Goal: Information Seeking & Learning: Learn about a topic

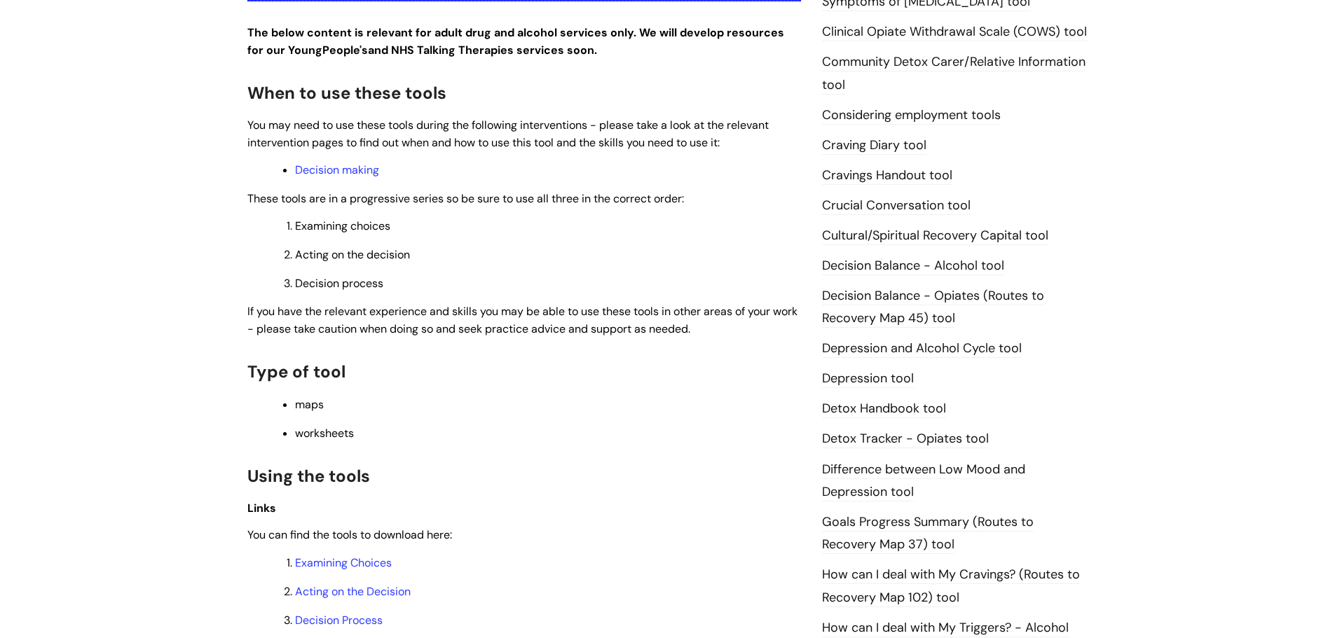
scroll to position [20, 0]
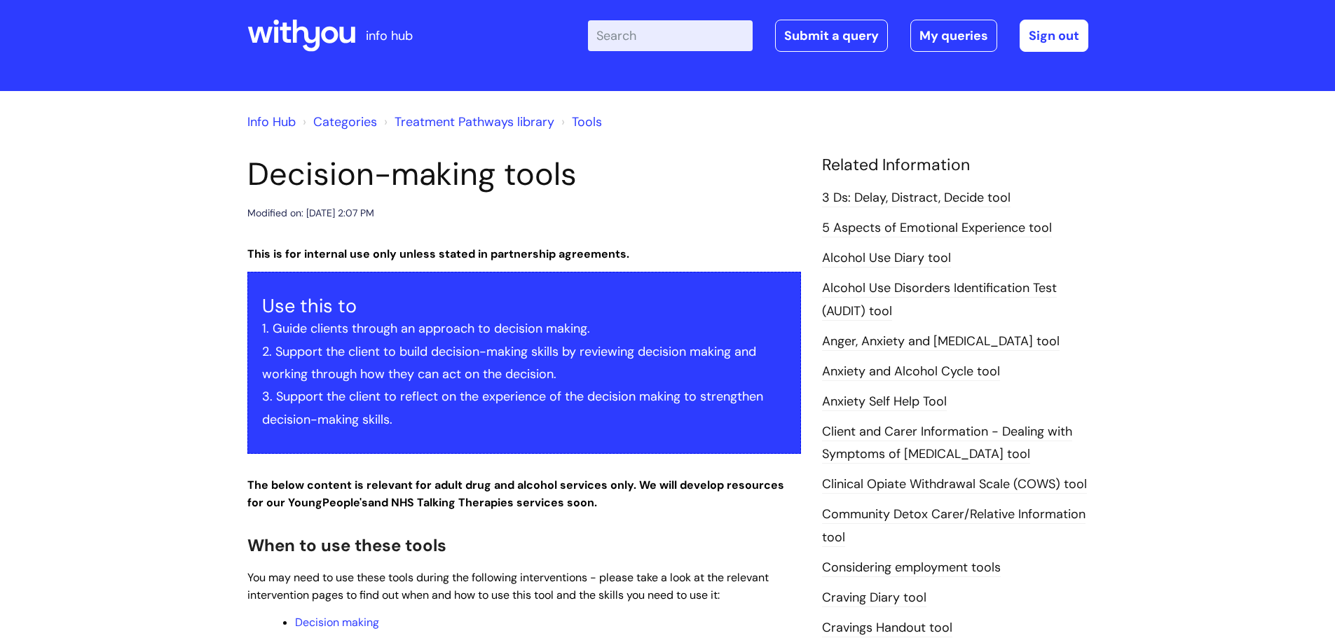
click at [584, 123] on link "Tools" at bounding box center [587, 122] width 30 height 17
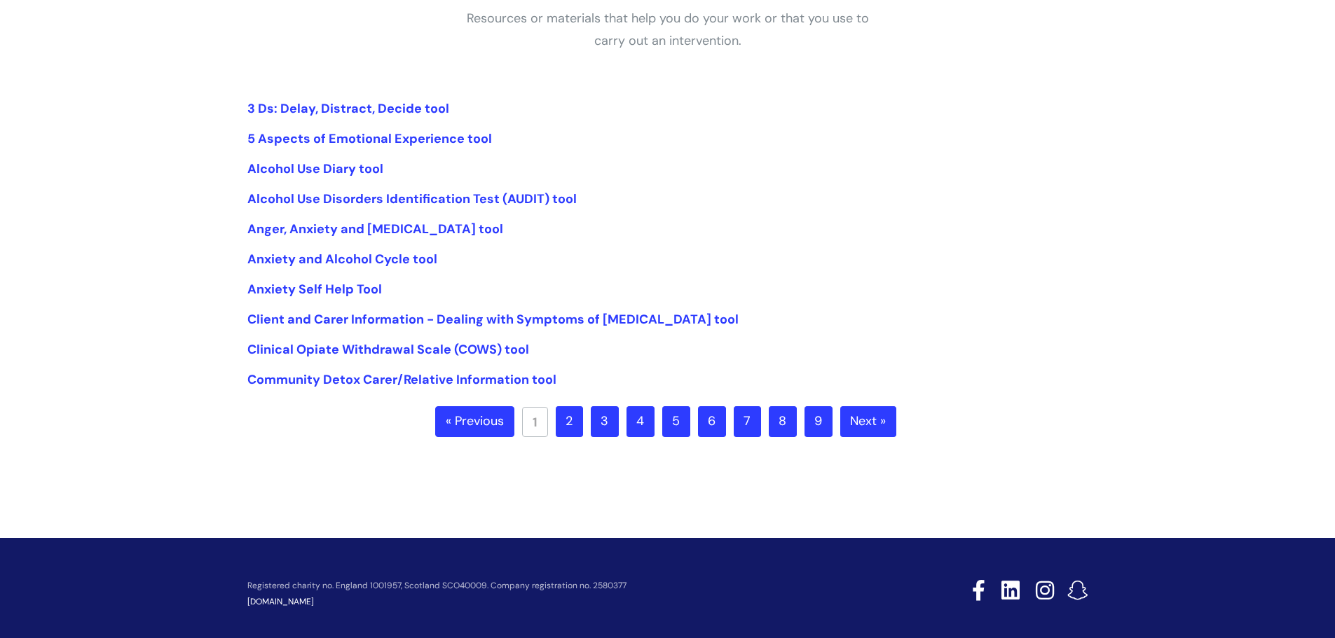
scroll to position [289, 0]
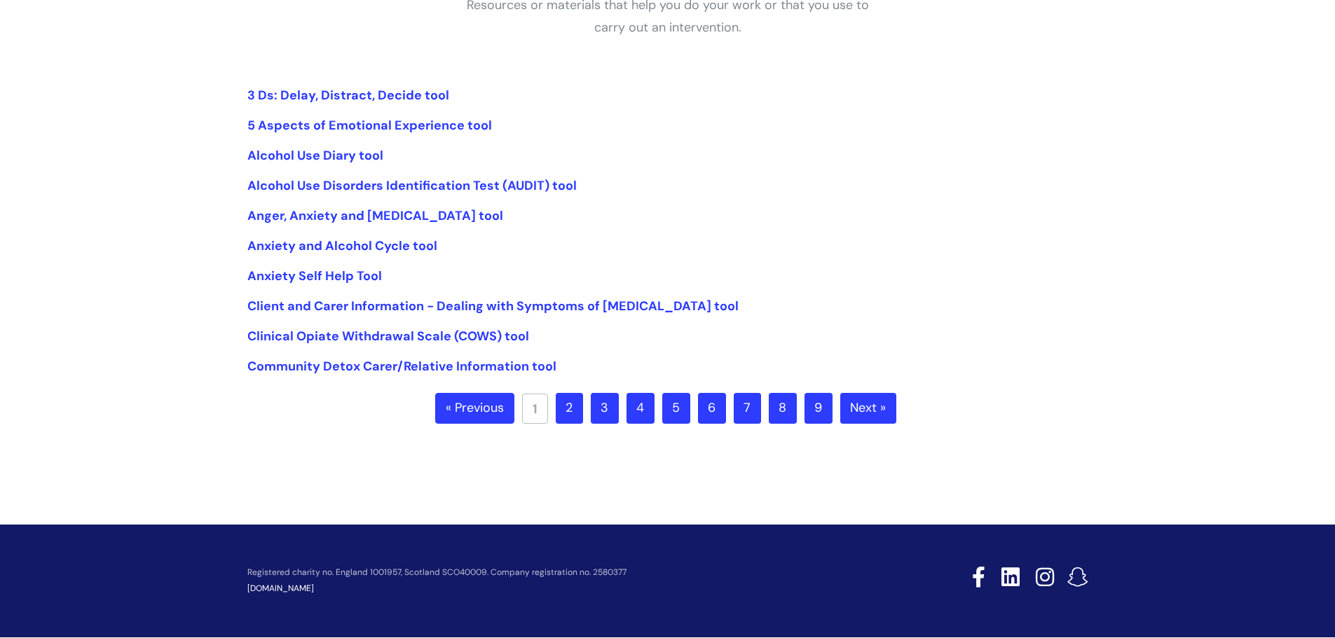
click at [570, 418] on link "2" at bounding box center [569, 408] width 27 height 31
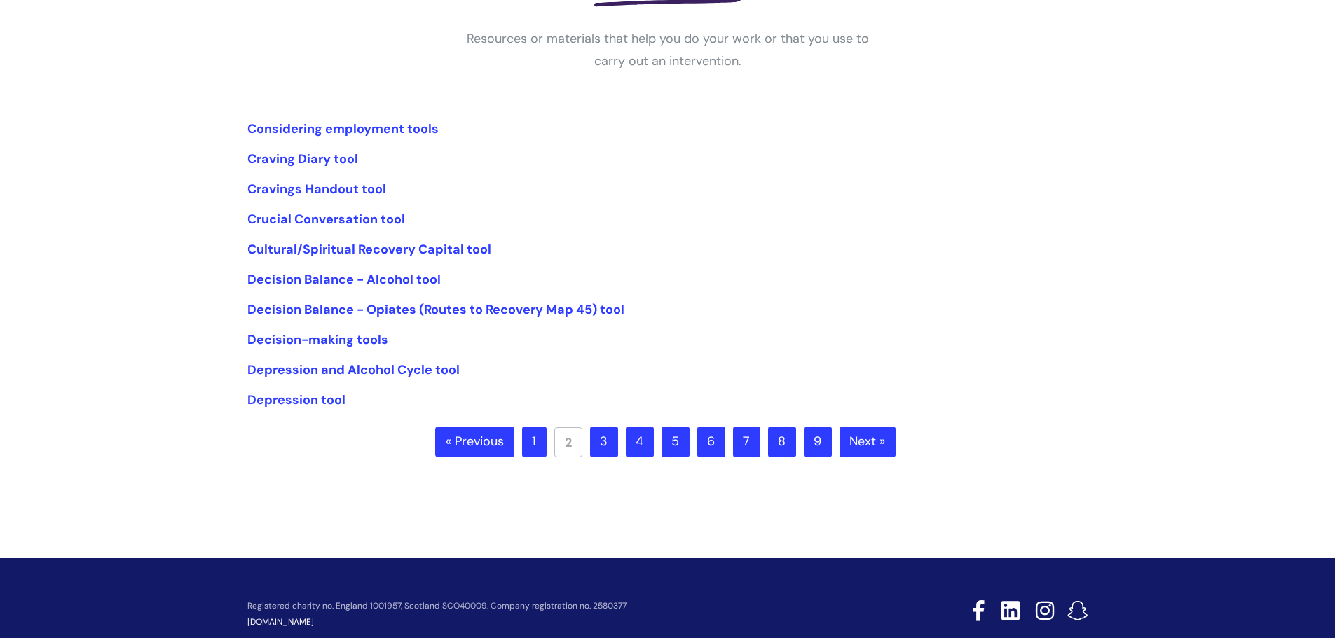
scroll to position [261, 0]
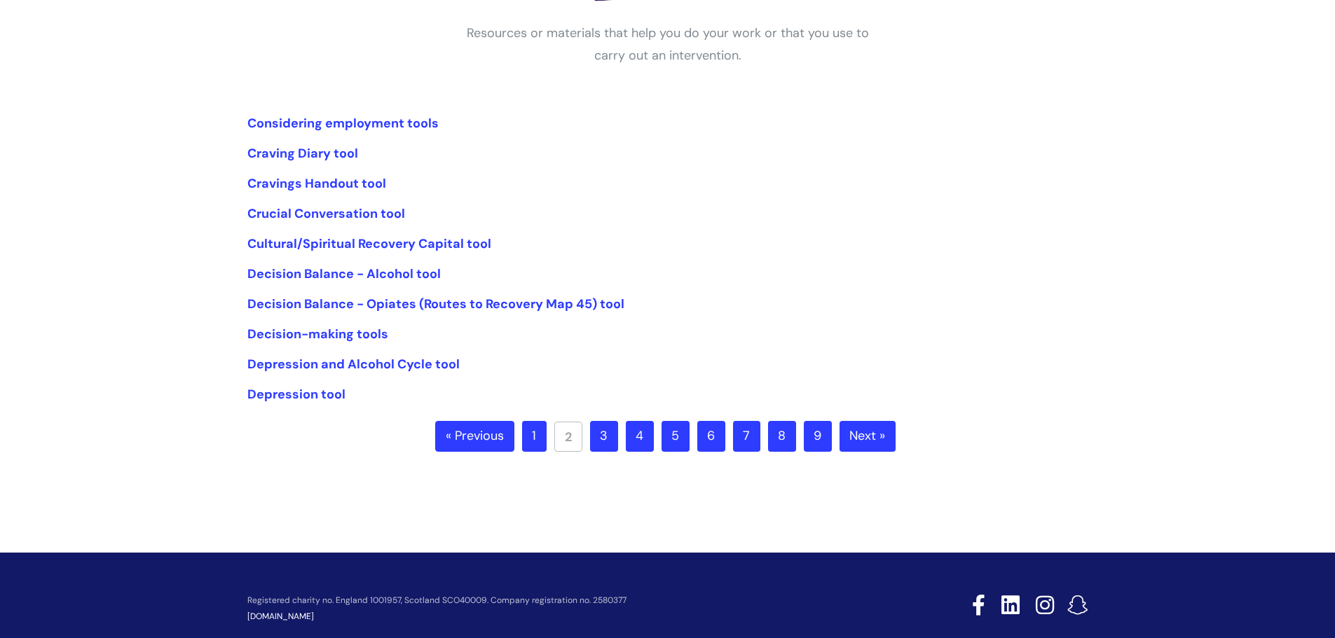
click at [608, 450] on link "3" at bounding box center [604, 436] width 28 height 31
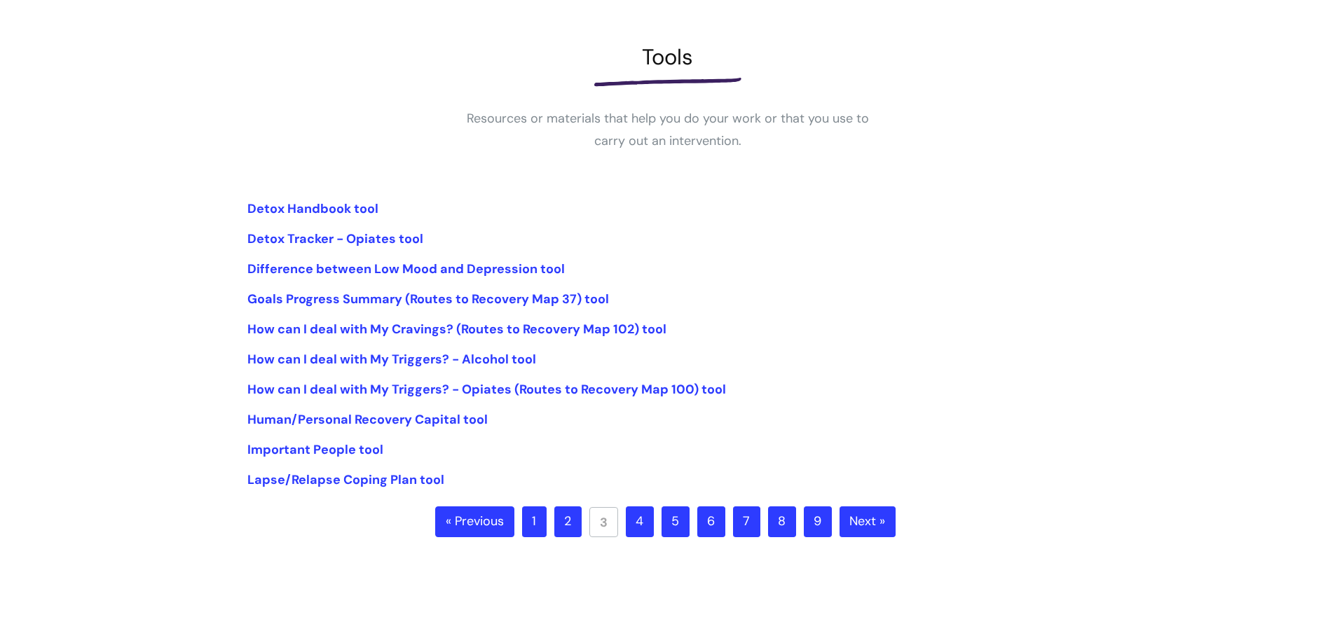
scroll to position [311, 0]
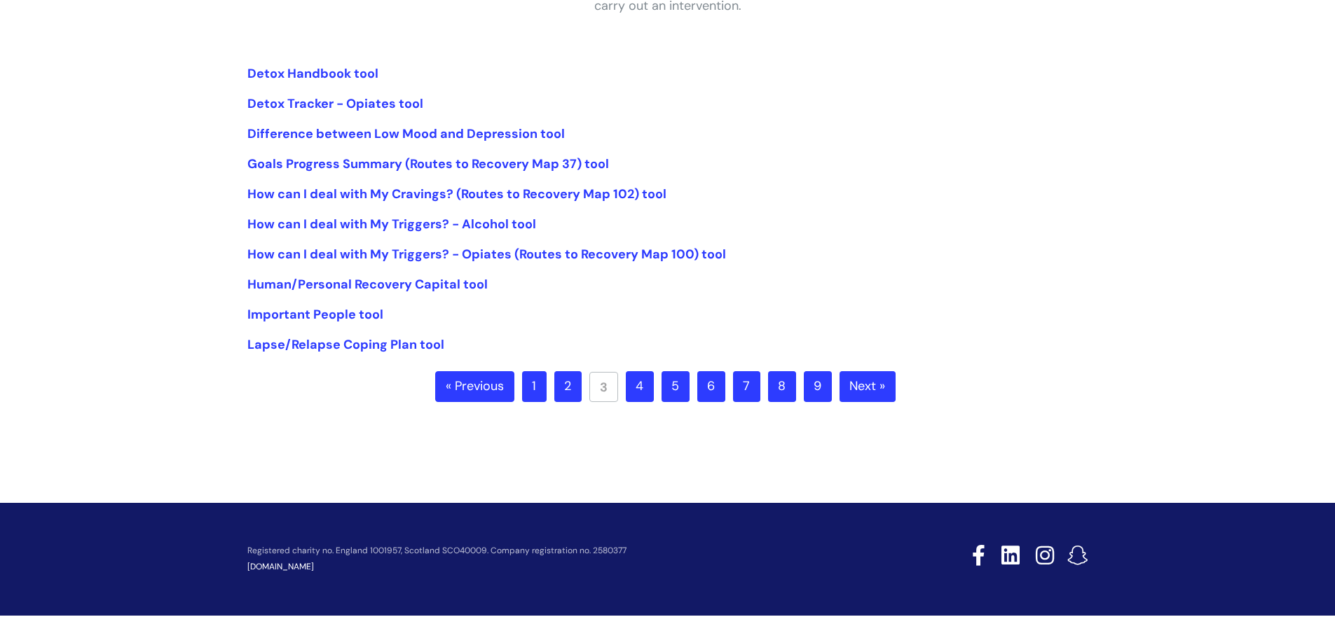
click at [642, 390] on link "4" at bounding box center [640, 386] width 28 height 31
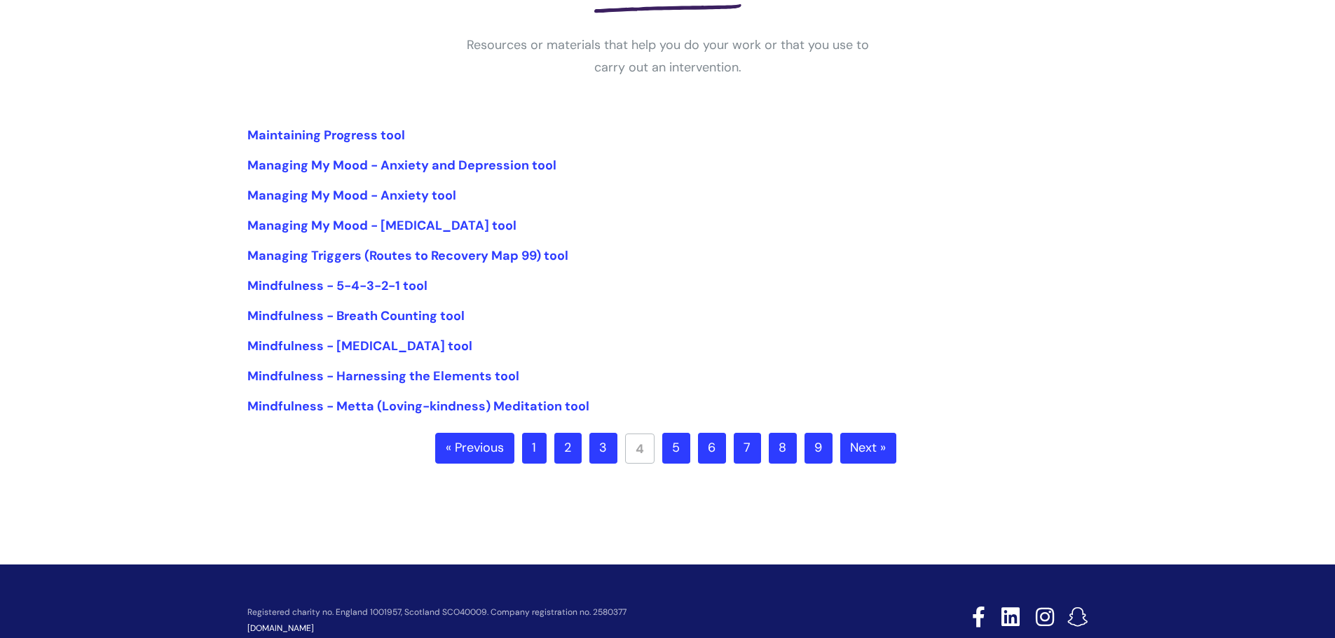
scroll to position [311, 0]
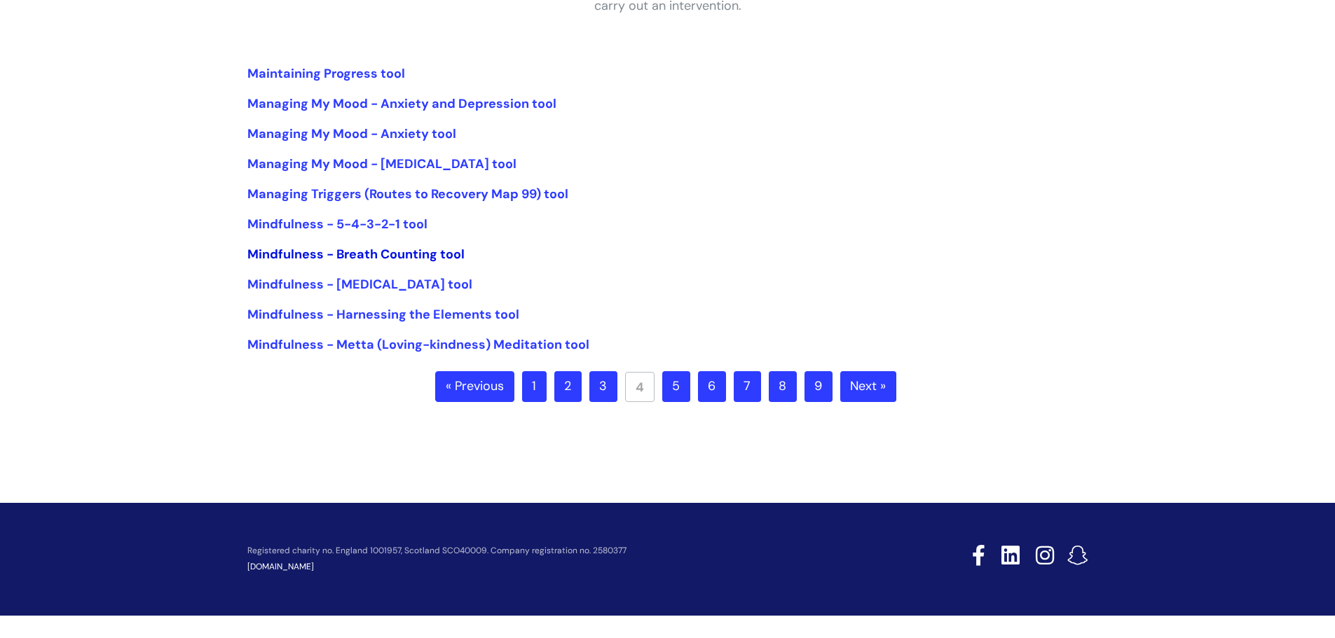
click at [416, 254] on link "Mindfulness - Breath Counting tool" at bounding box center [355, 254] width 217 height 17
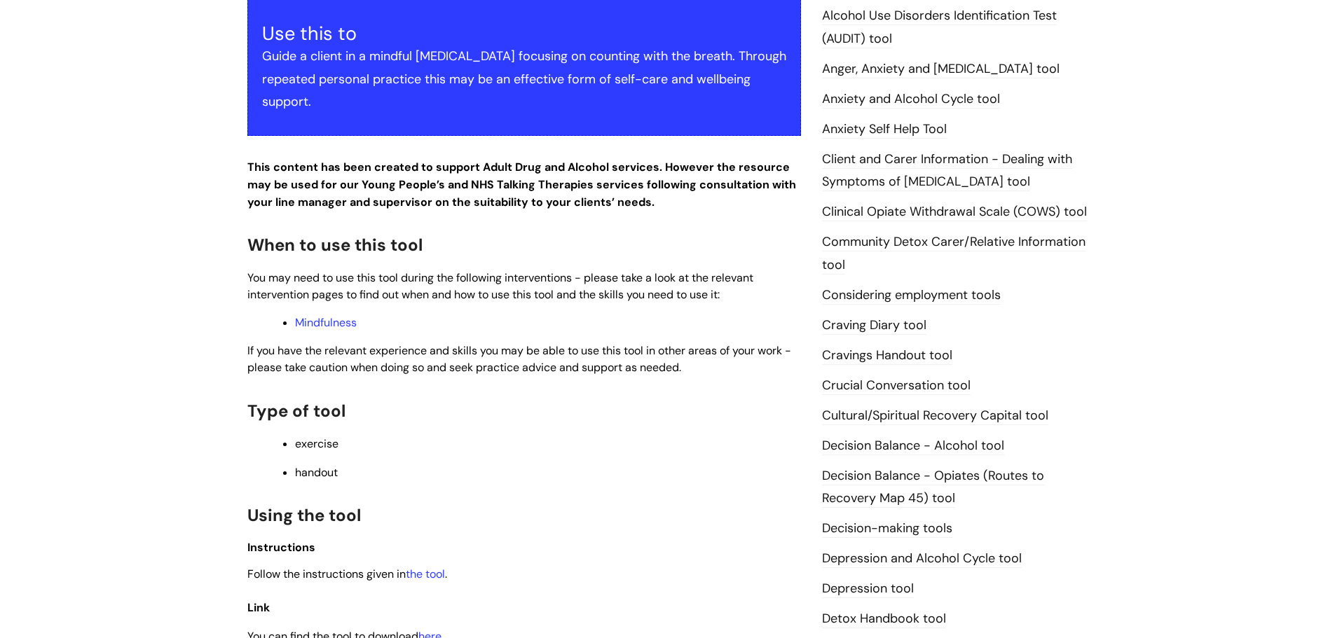
scroll to position [423, 0]
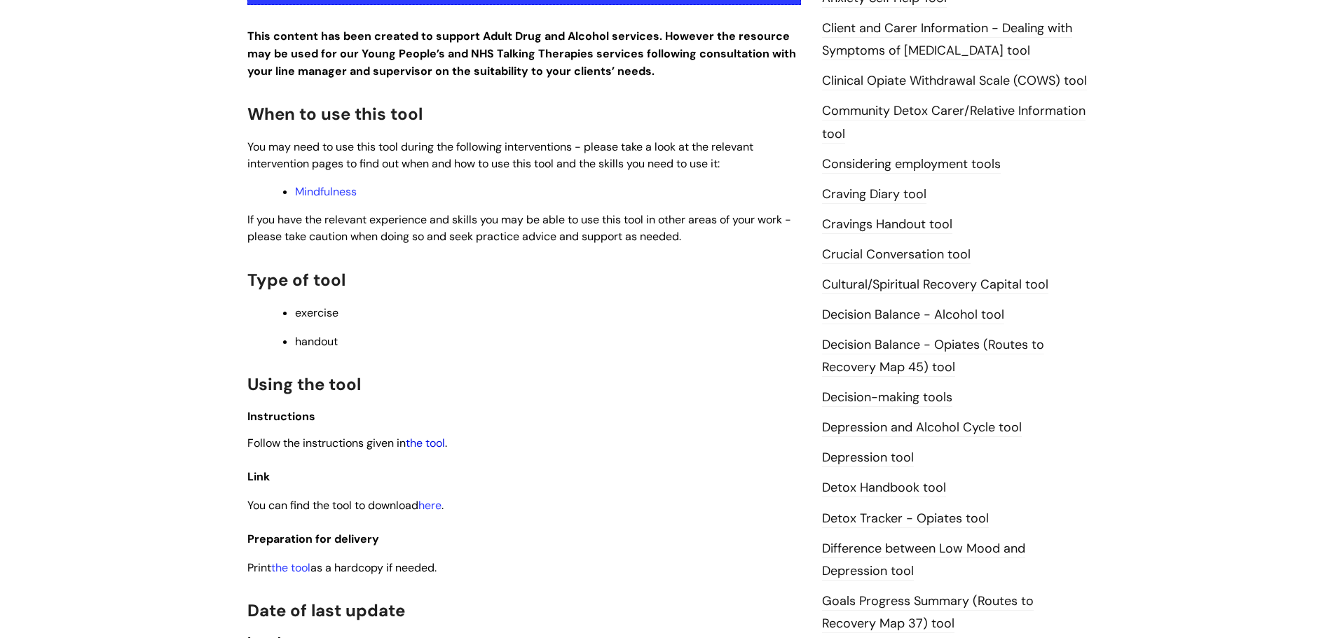
click at [428, 445] on link "the tool" at bounding box center [425, 443] width 39 height 15
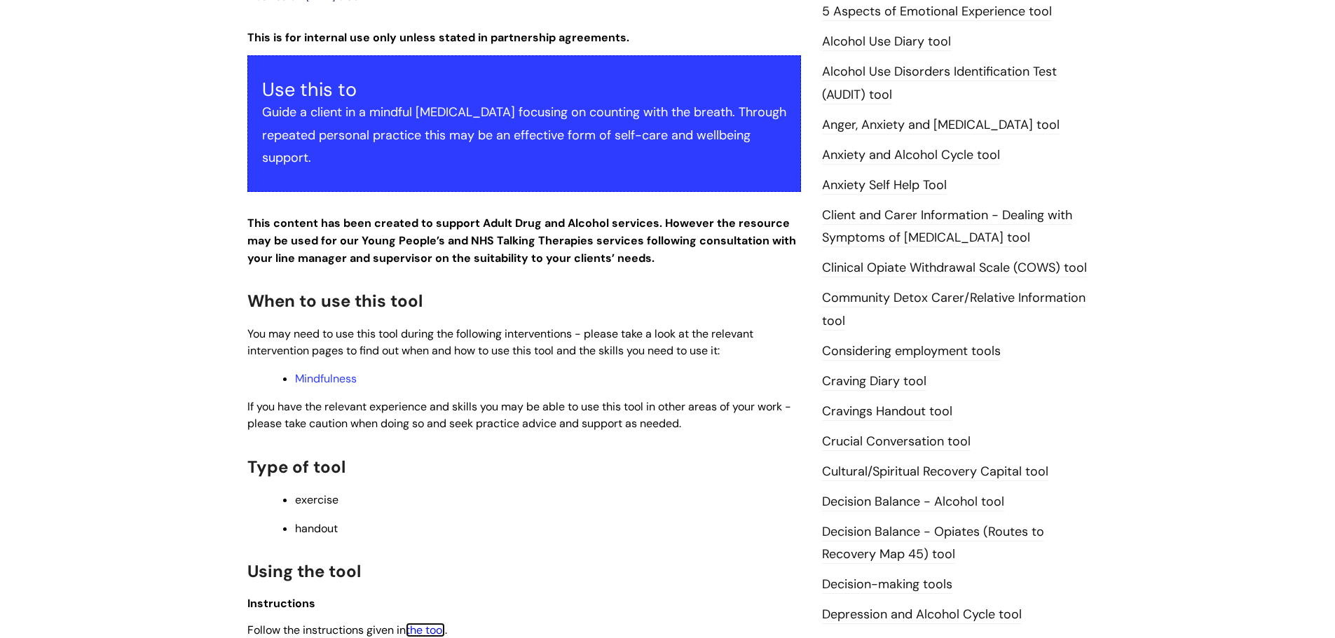
scroll to position [5, 0]
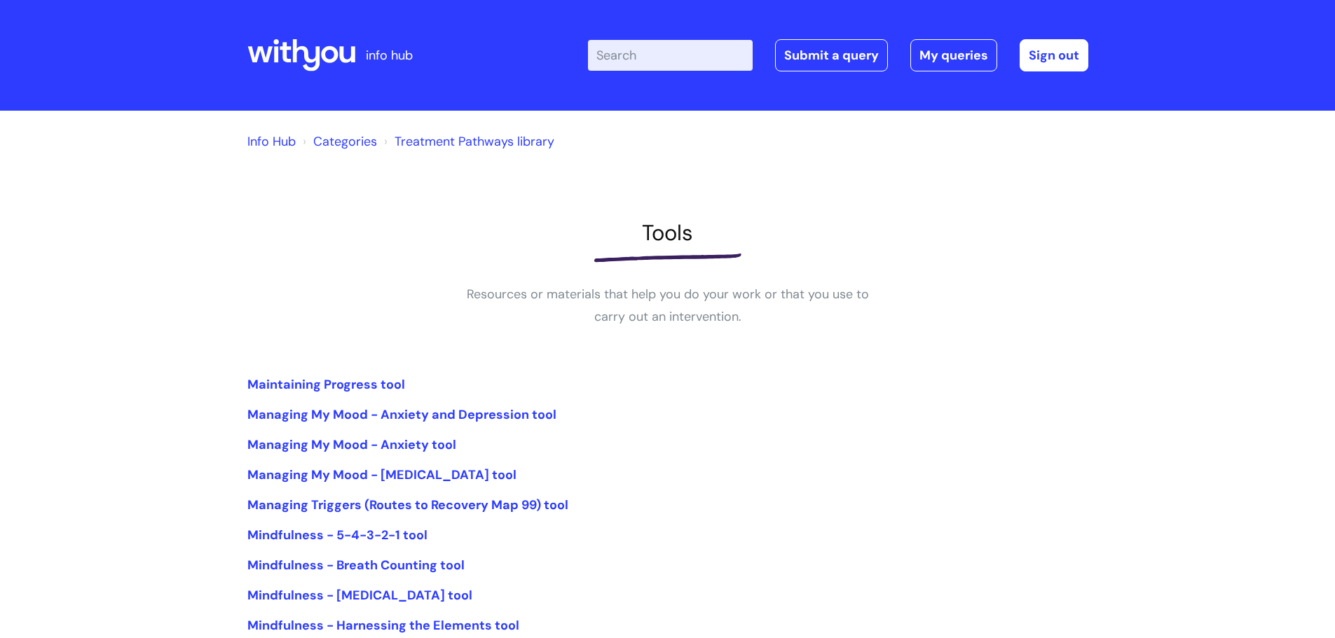
scroll to position [308, 0]
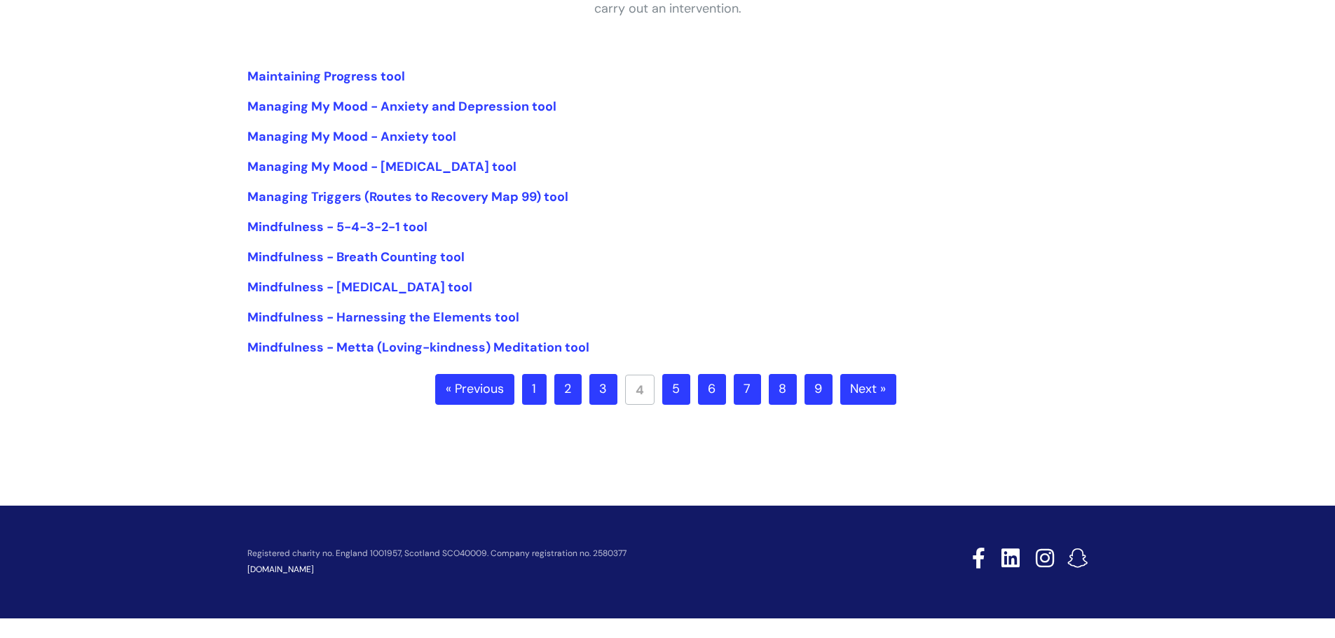
click at [671, 395] on link "5" at bounding box center [676, 389] width 28 height 31
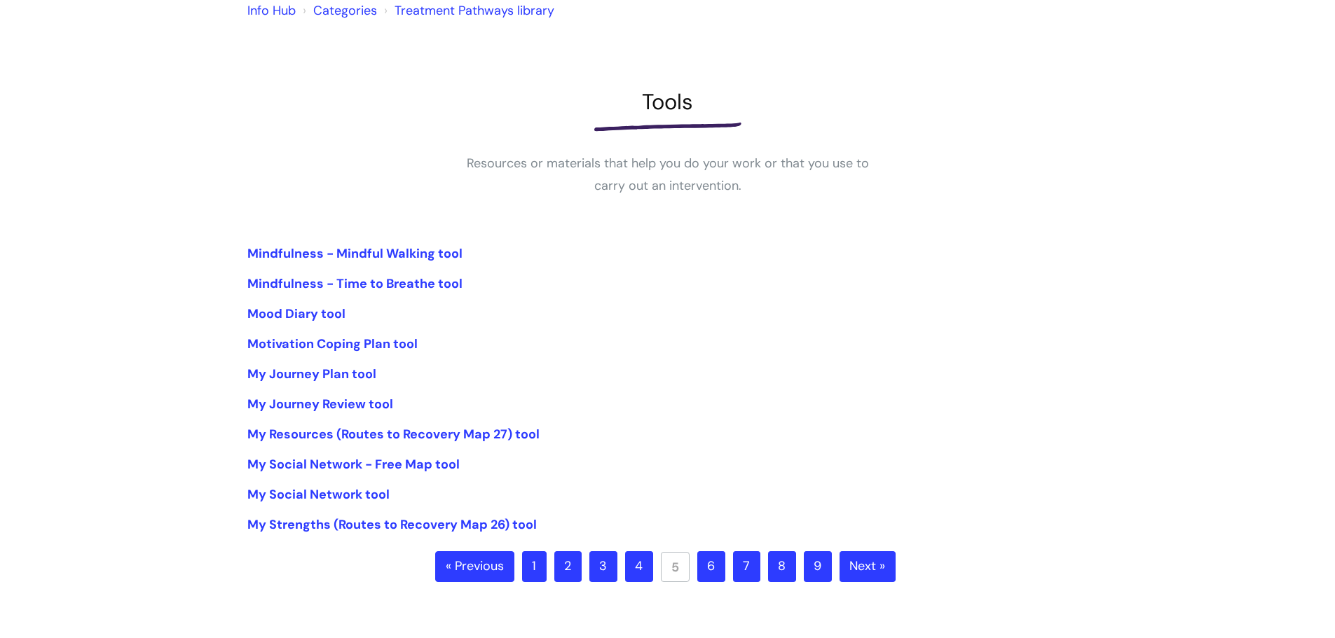
scroll to position [144, 0]
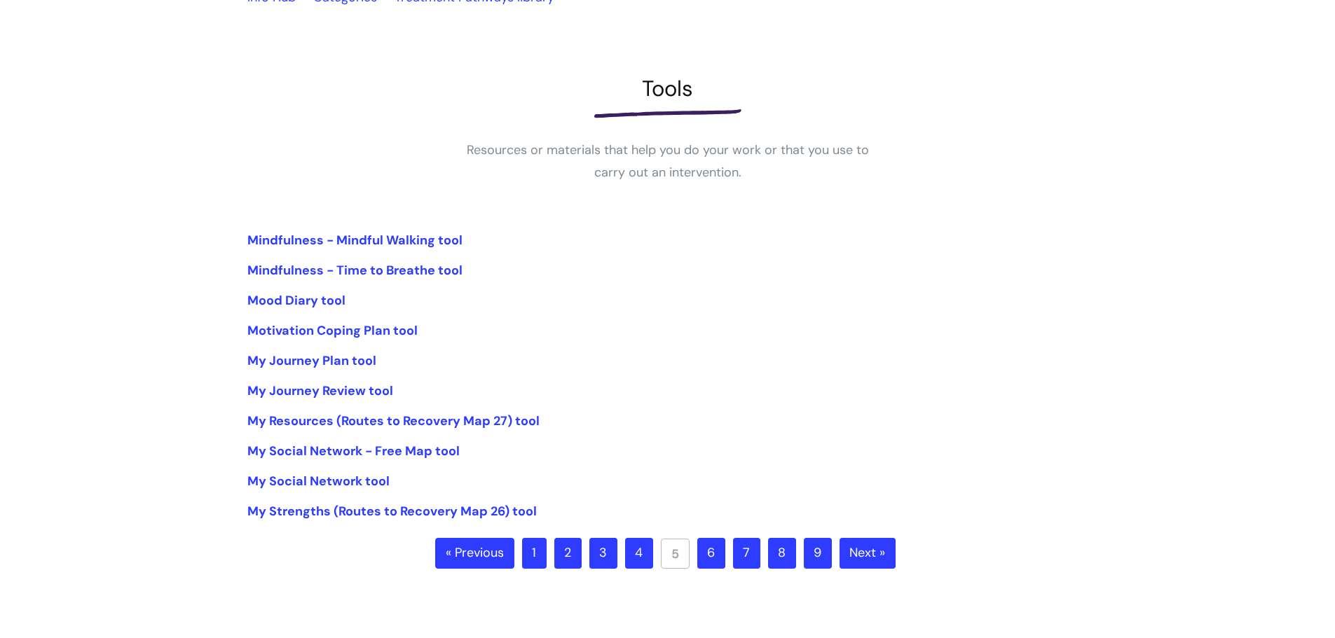
click at [632, 556] on link "4" at bounding box center [639, 553] width 28 height 31
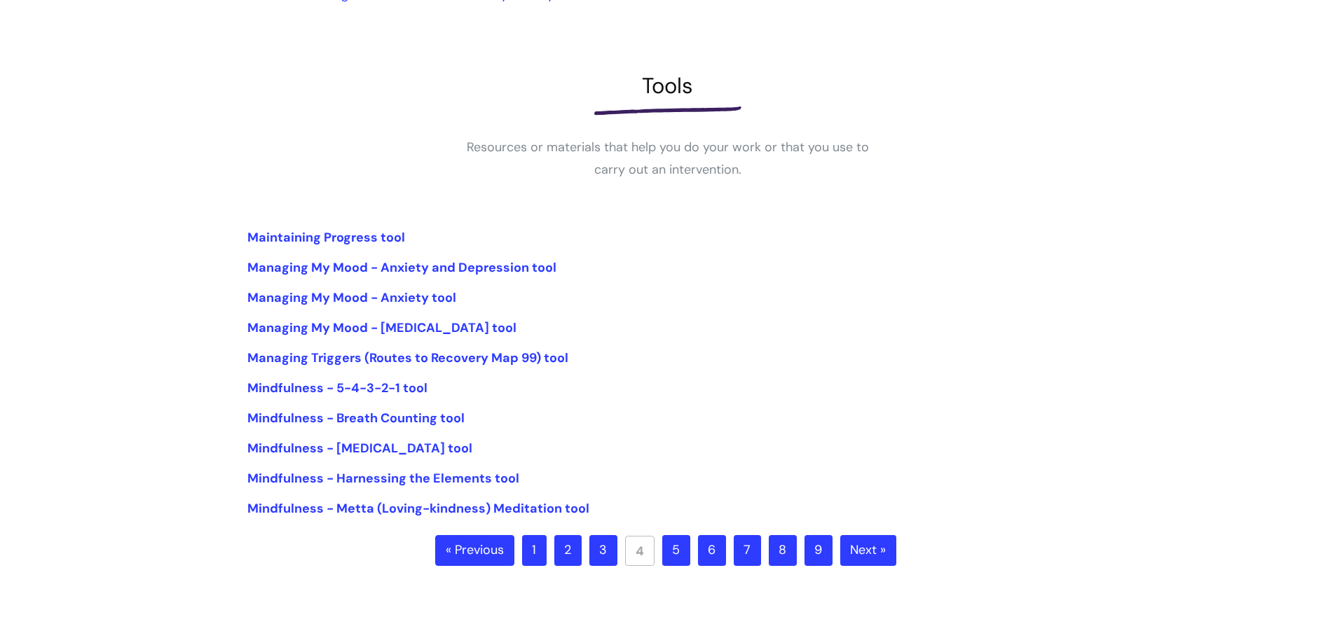
scroll to position [169, 0]
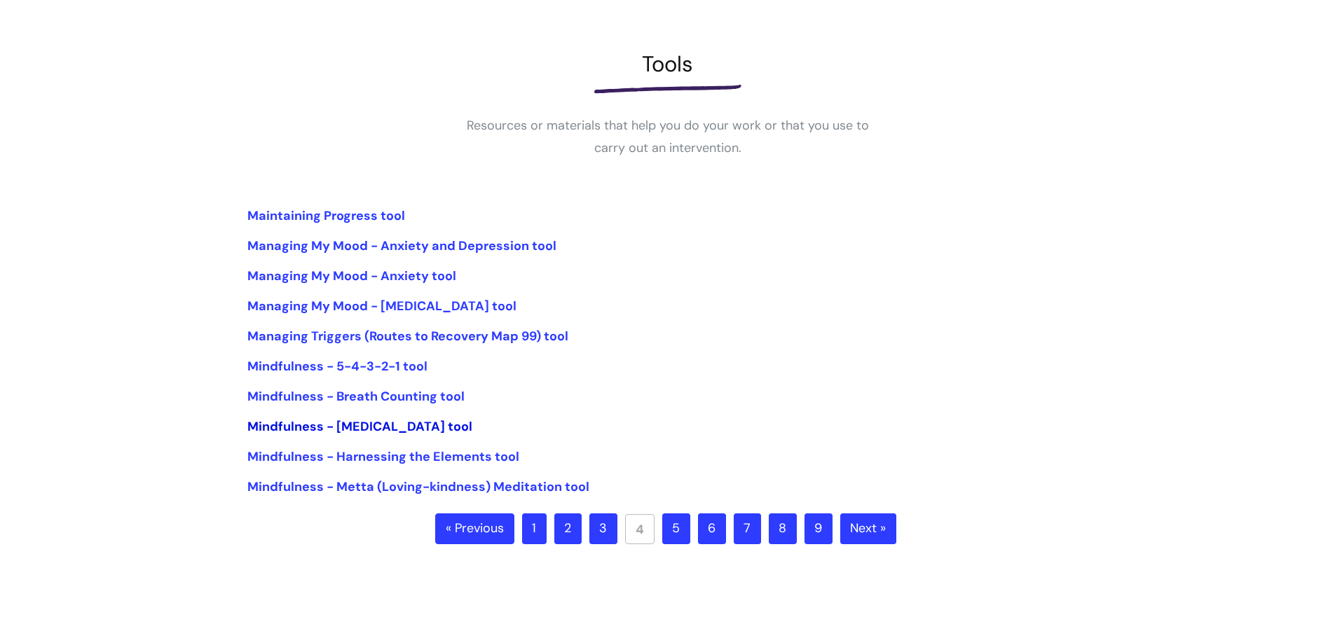
click at [448, 431] on link "Mindfulness - Diaphragmatic Breathing tool" at bounding box center [359, 426] width 225 height 17
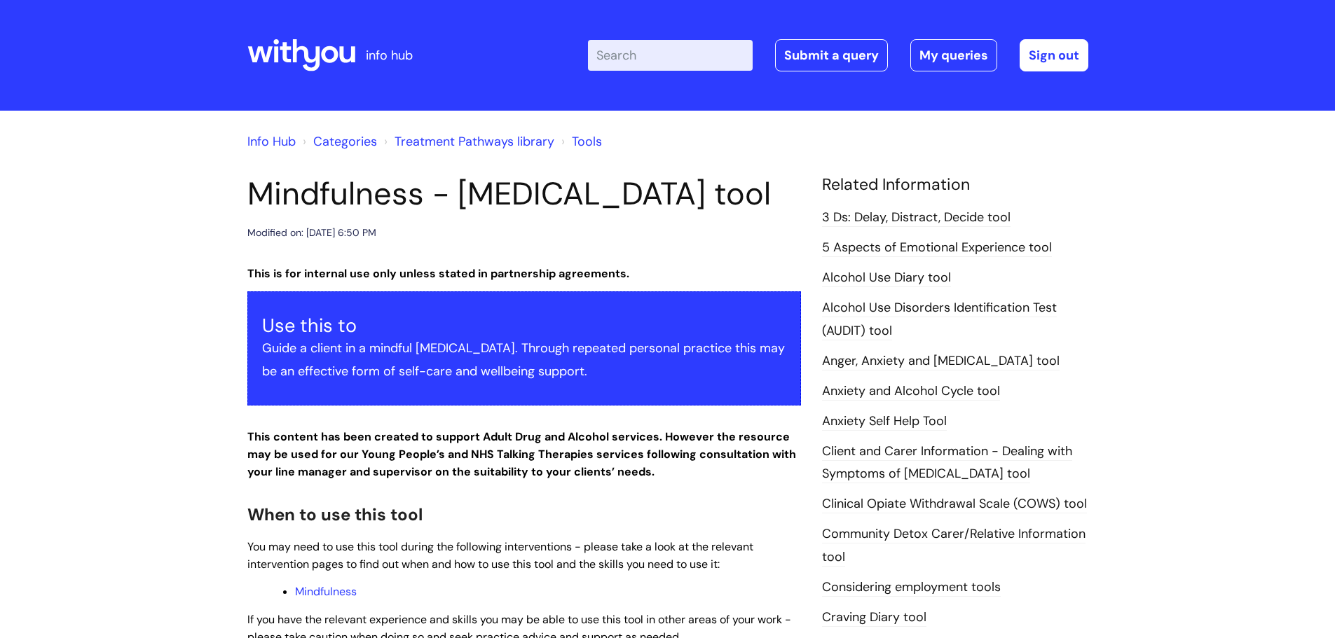
scroll to position [273, 0]
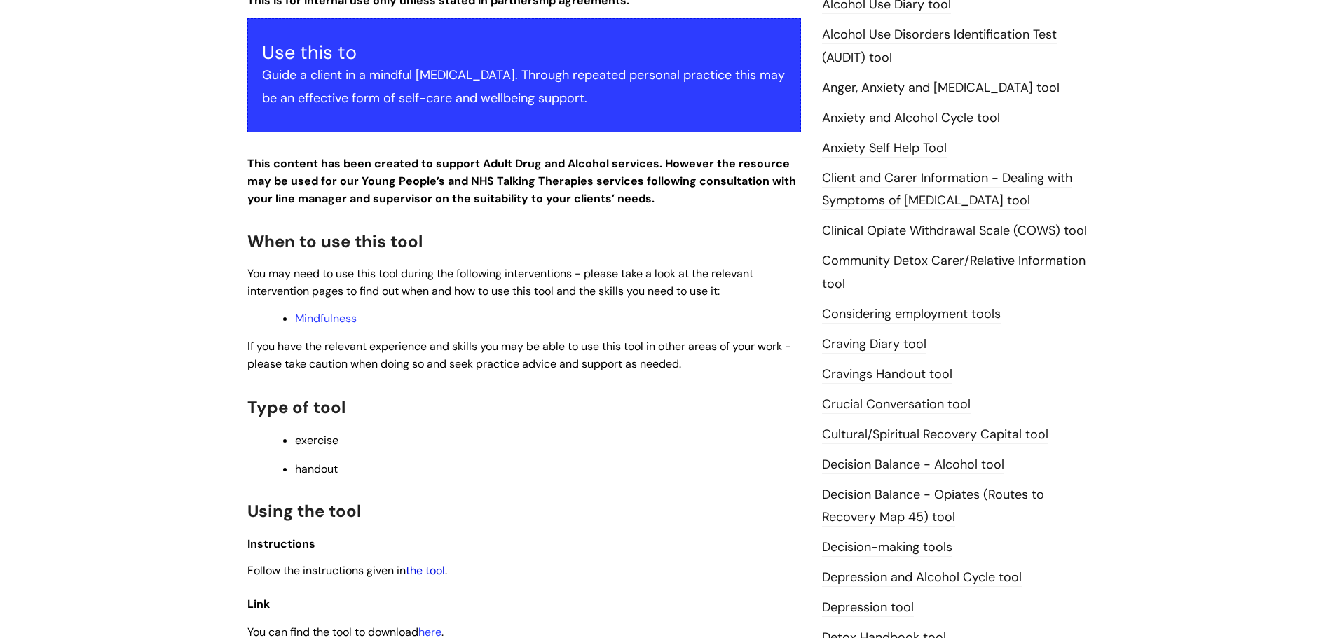
click at [439, 578] on link "the tool" at bounding box center [425, 570] width 39 height 15
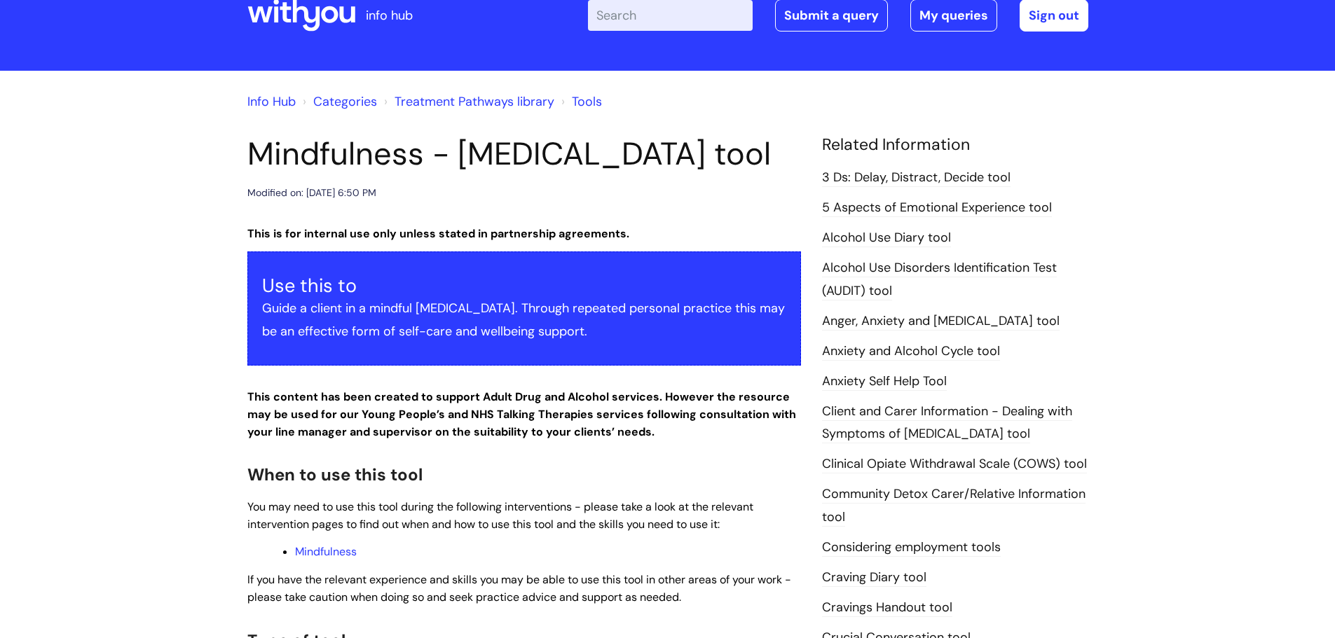
scroll to position [0, 0]
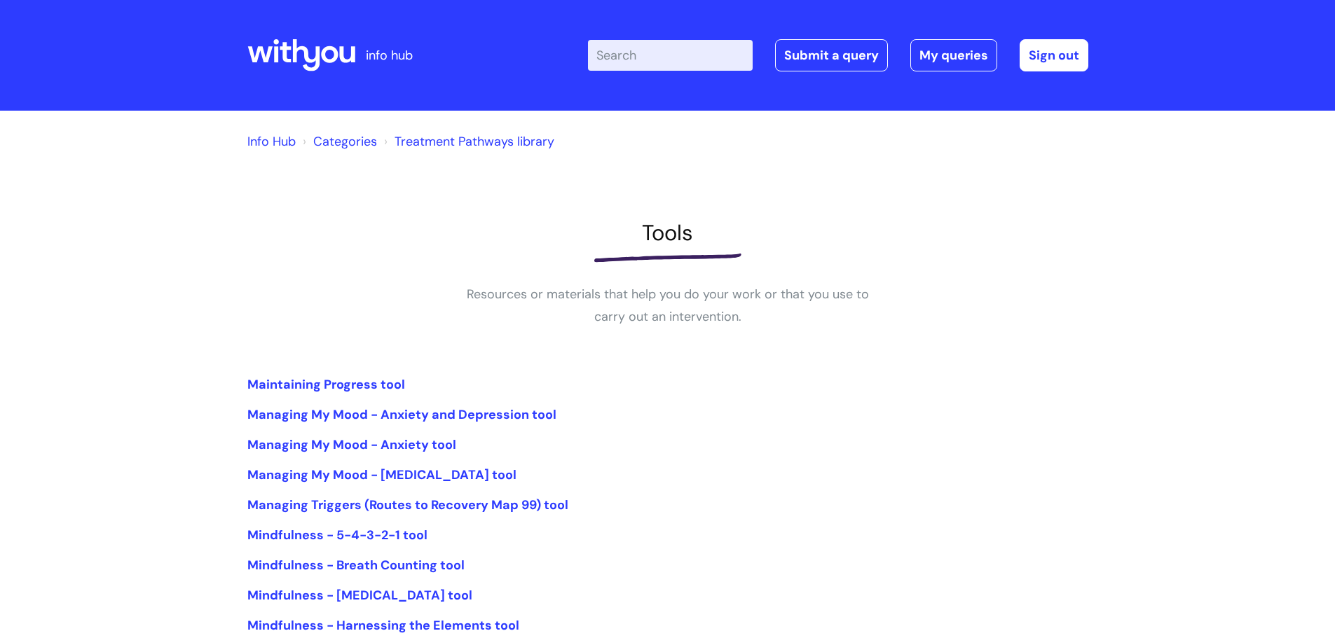
scroll to position [169, 0]
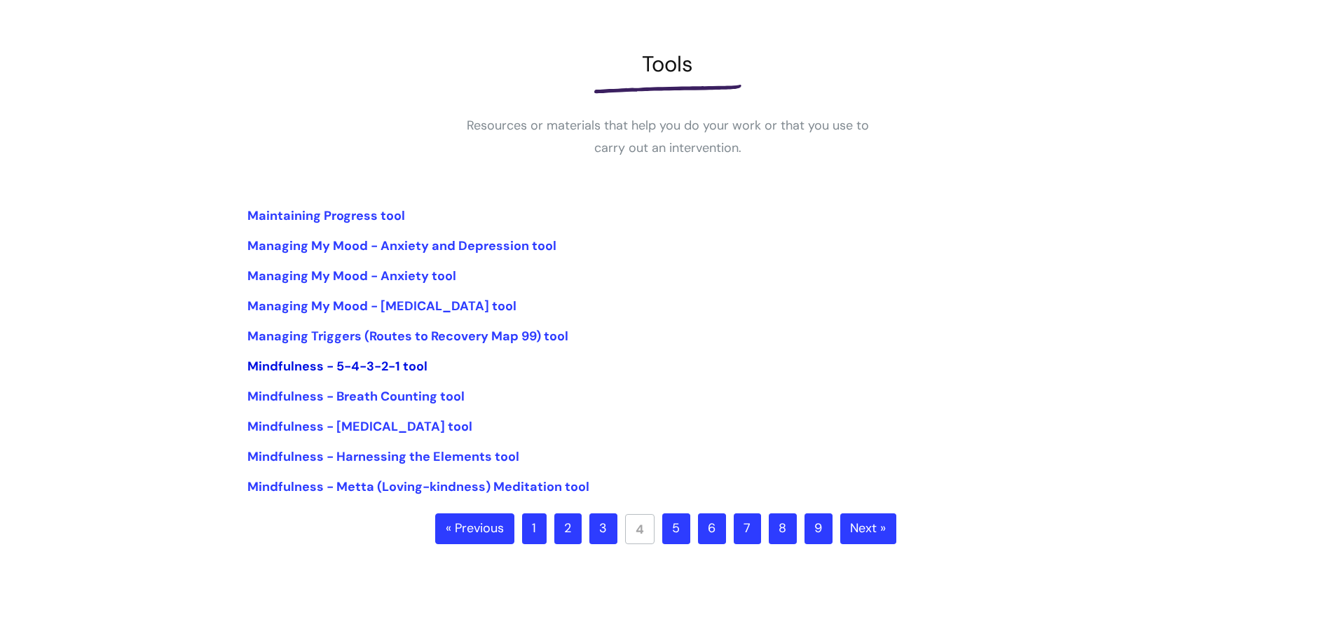
click at [379, 364] on link "Mindfulness - 5-4-3-2-1 tool" at bounding box center [337, 366] width 180 height 17
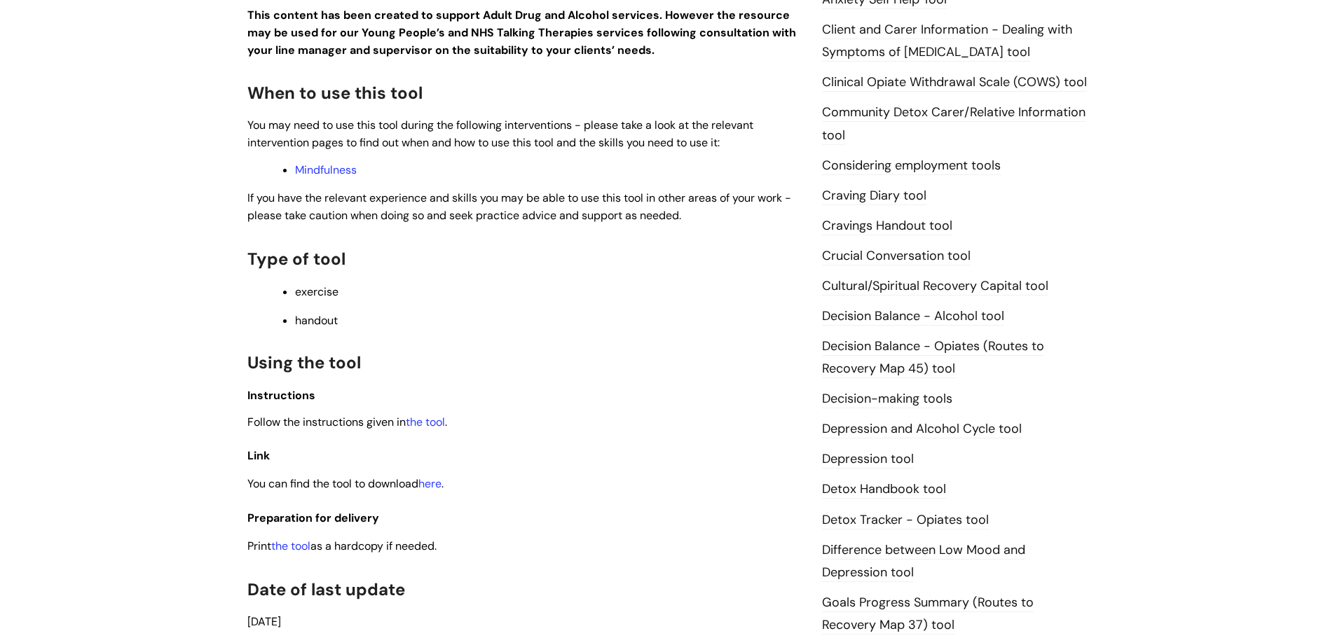
scroll to position [423, 0]
click at [443, 422] on link "the tool" at bounding box center [425, 420] width 39 height 15
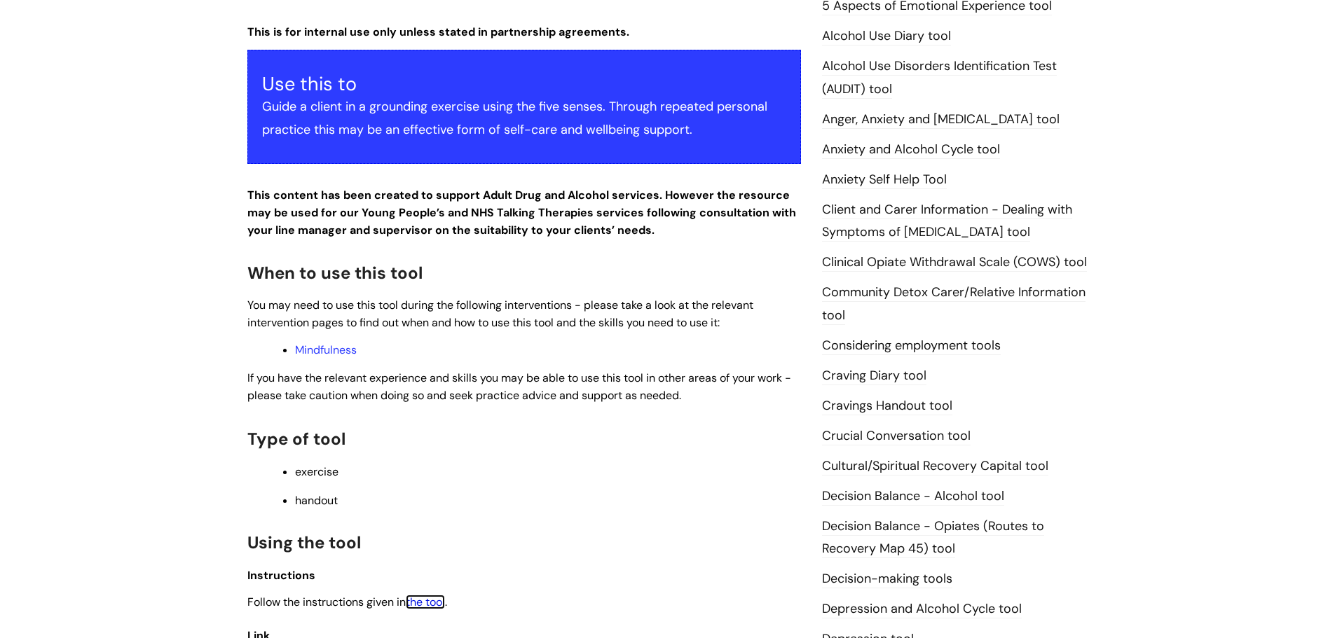
scroll to position [114, 0]
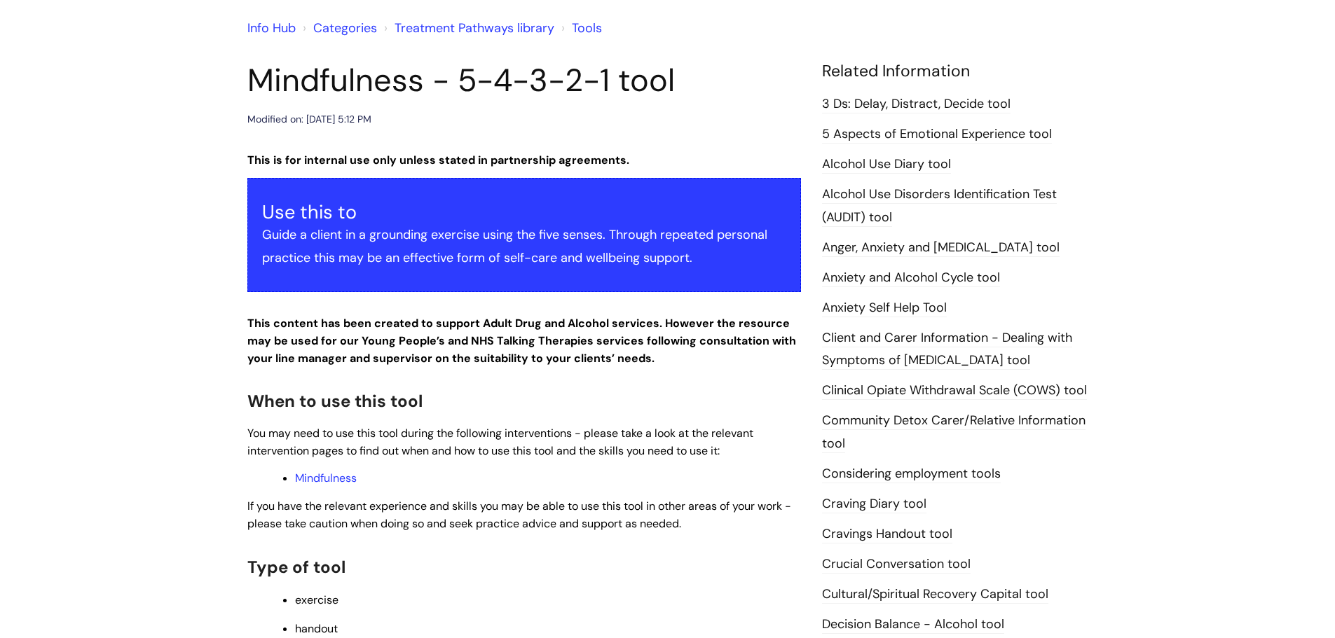
click at [684, 78] on h1 "Mindfulness - 5-4-3-2-1 tool" at bounding box center [524, 81] width 554 height 38
drag, startPoint x: 684, startPoint y: 78, endPoint x: 275, endPoint y: 82, distance: 408.6
click at [275, 82] on h1 "Mindfulness - 5-4-3-2-1 tool" at bounding box center [524, 81] width 554 height 38
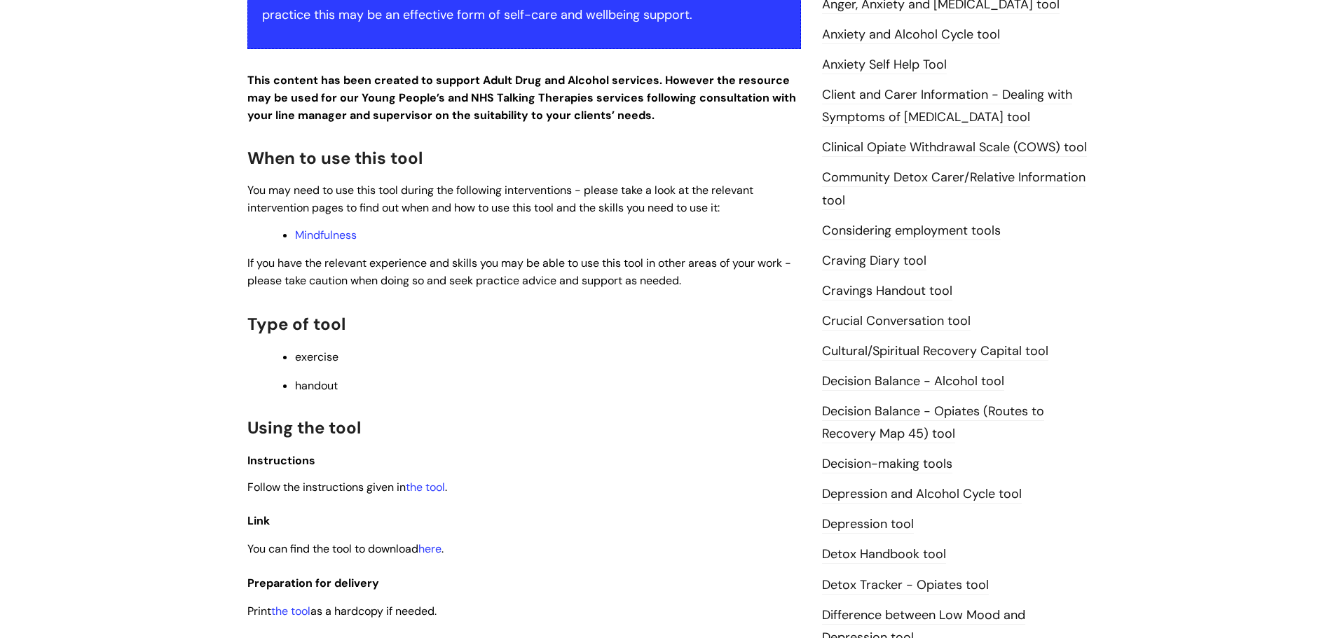
scroll to position [362, 0]
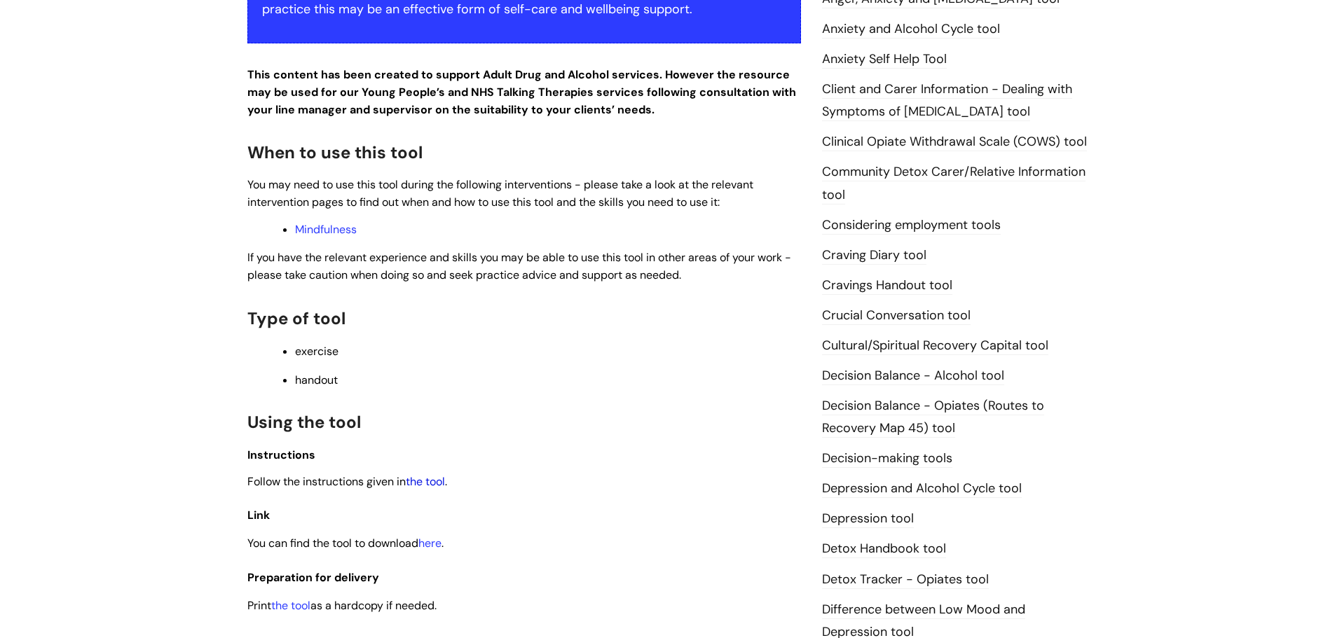
click at [441, 485] on link "the tool" at bounding box center [425, 481] width 39 height 15
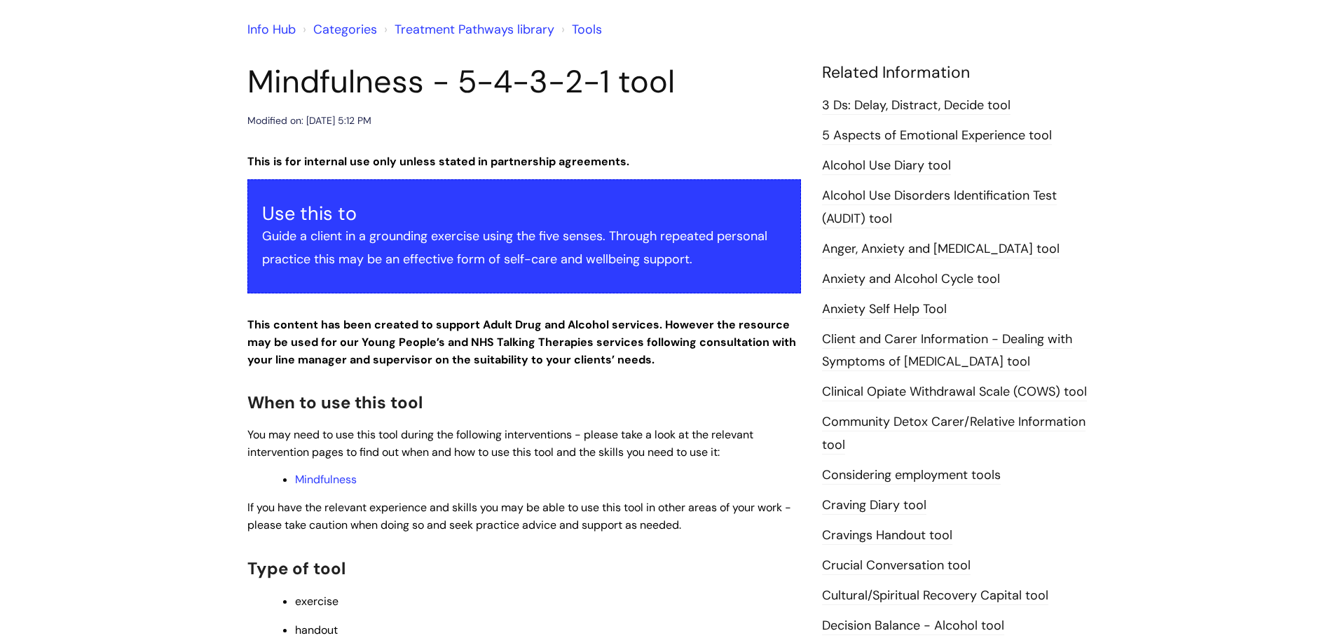
scroll to position [0, 0]
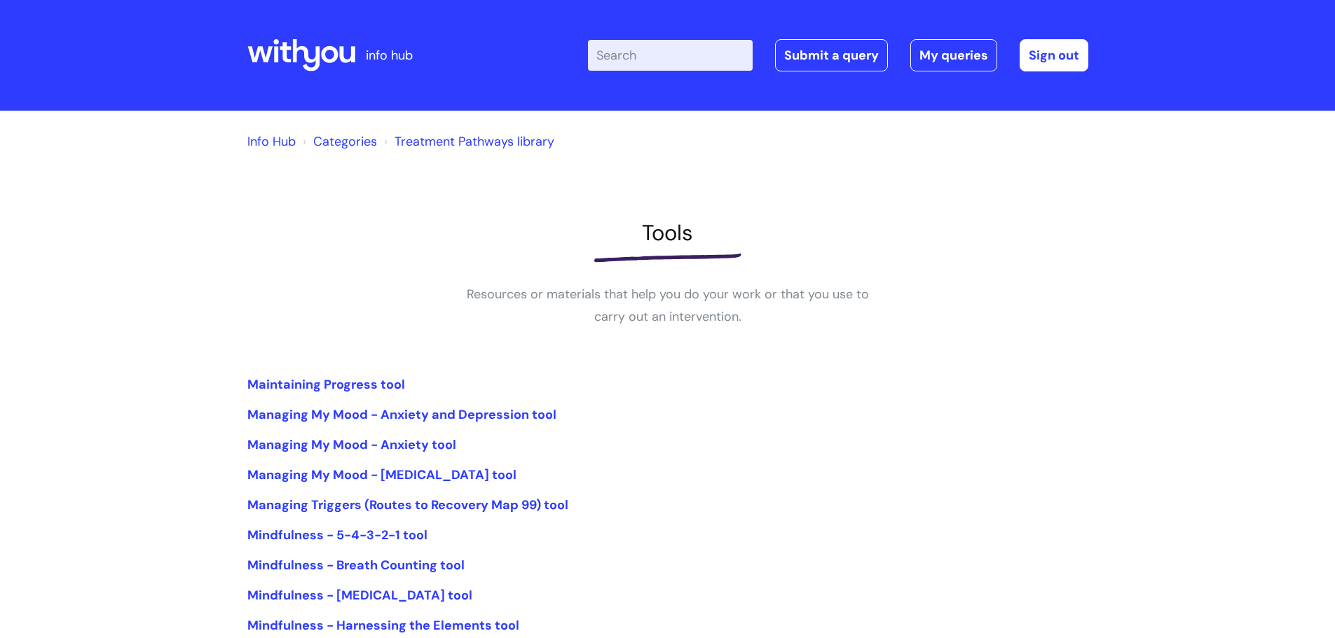
scroll to position [169, 0]
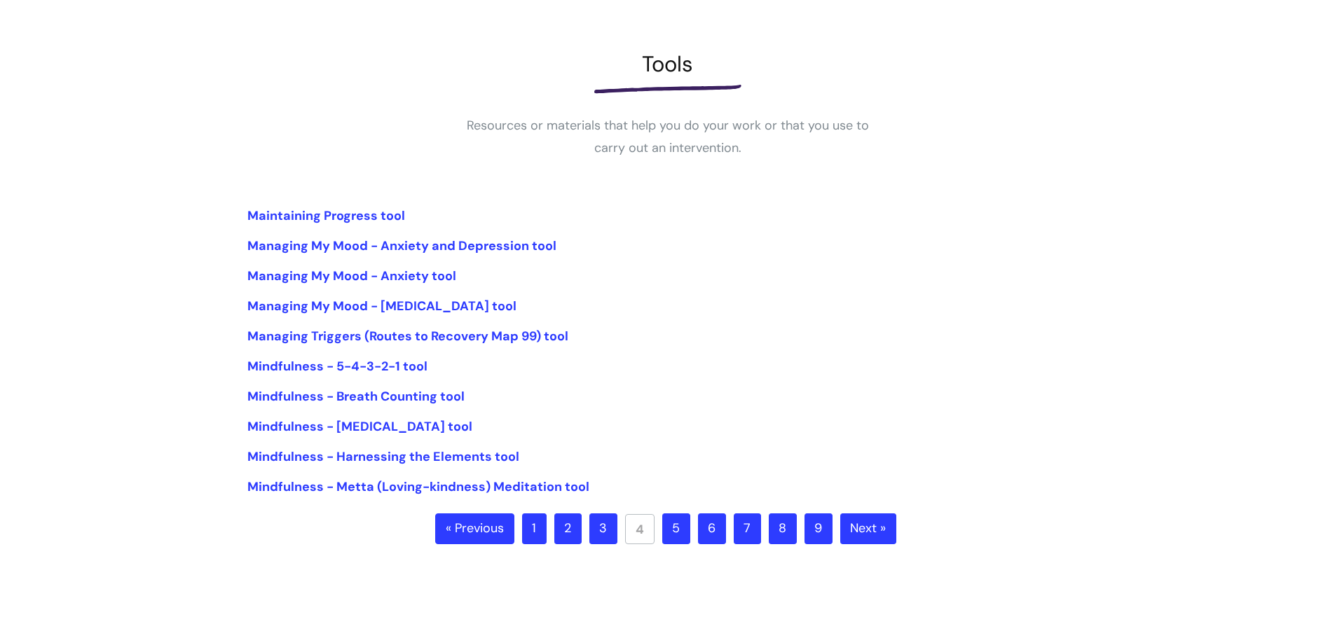
click at [668, 535] on link "5" at bounding box center [676, 529] width 28 height 31
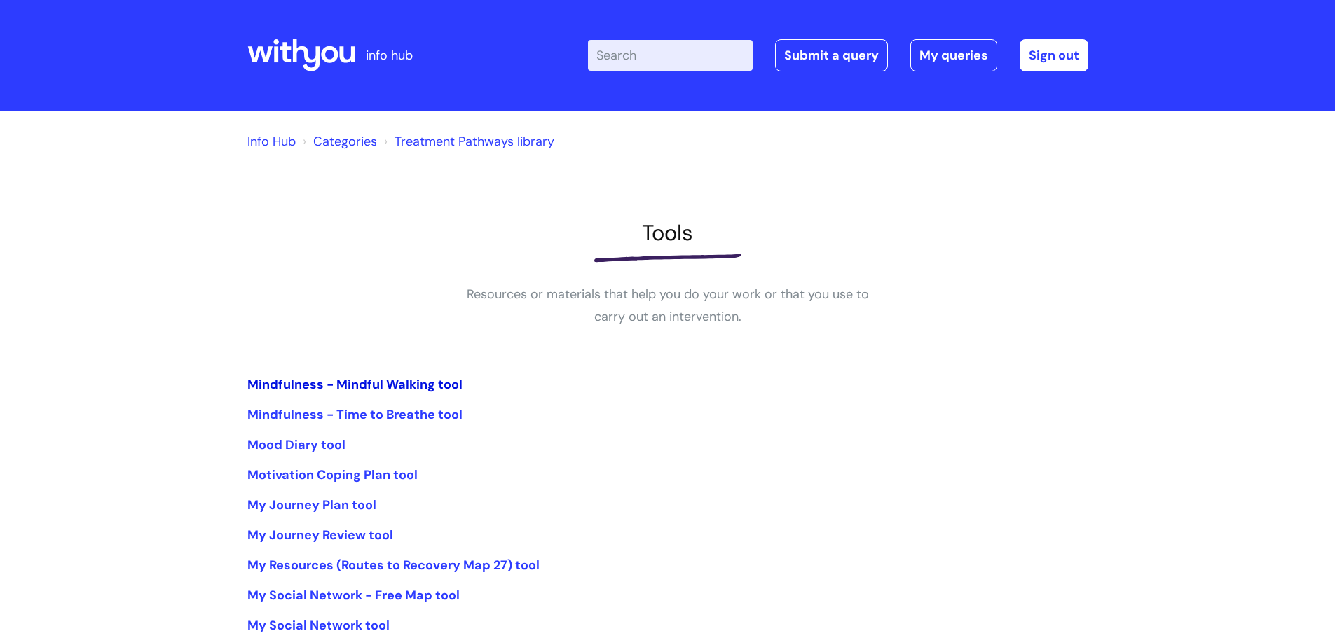
click at [438, 382] on link "Mindfulness - Mindful Walking tool" at bounding box center [354, 384] width 215 height 17
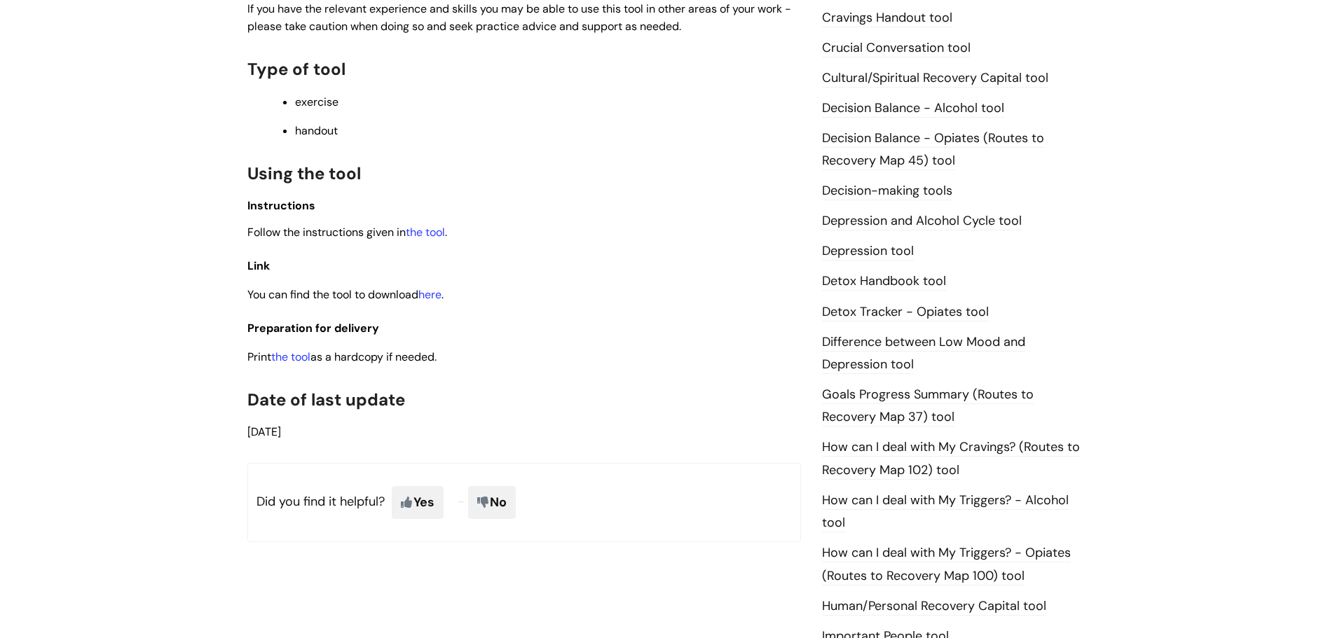
scroll to position [656, 0]
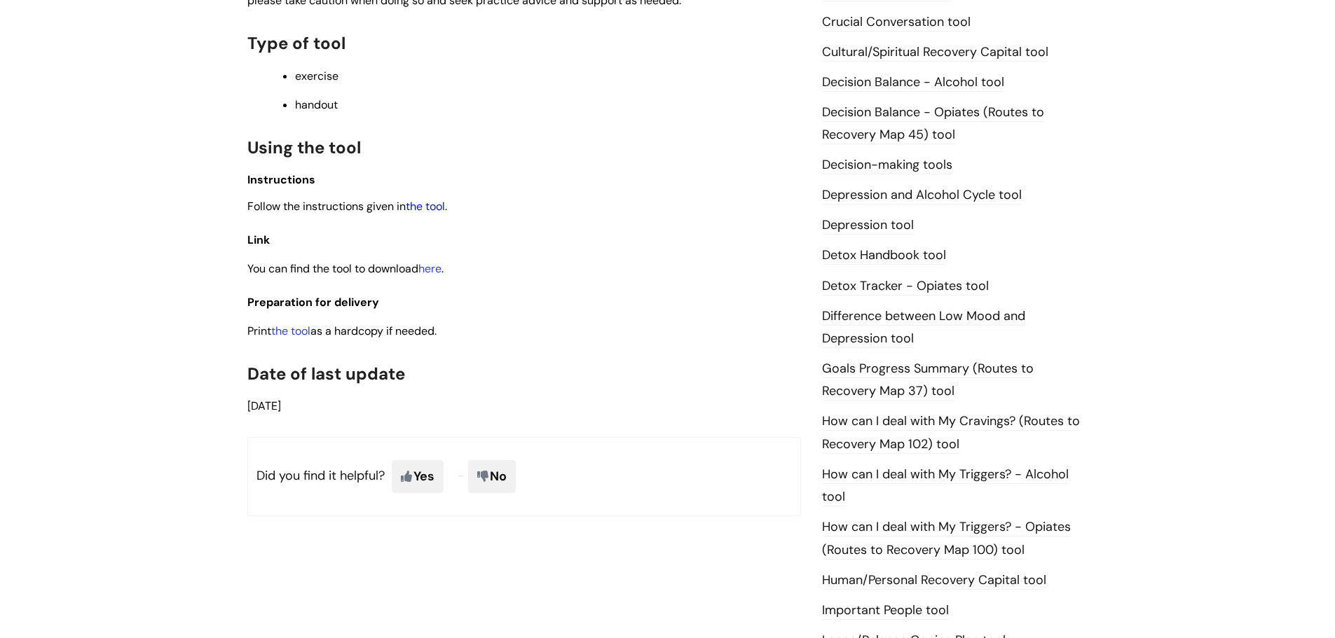
click at [436, 206] on link "the tool" at bounding box center [425, 206] width 39 height 15
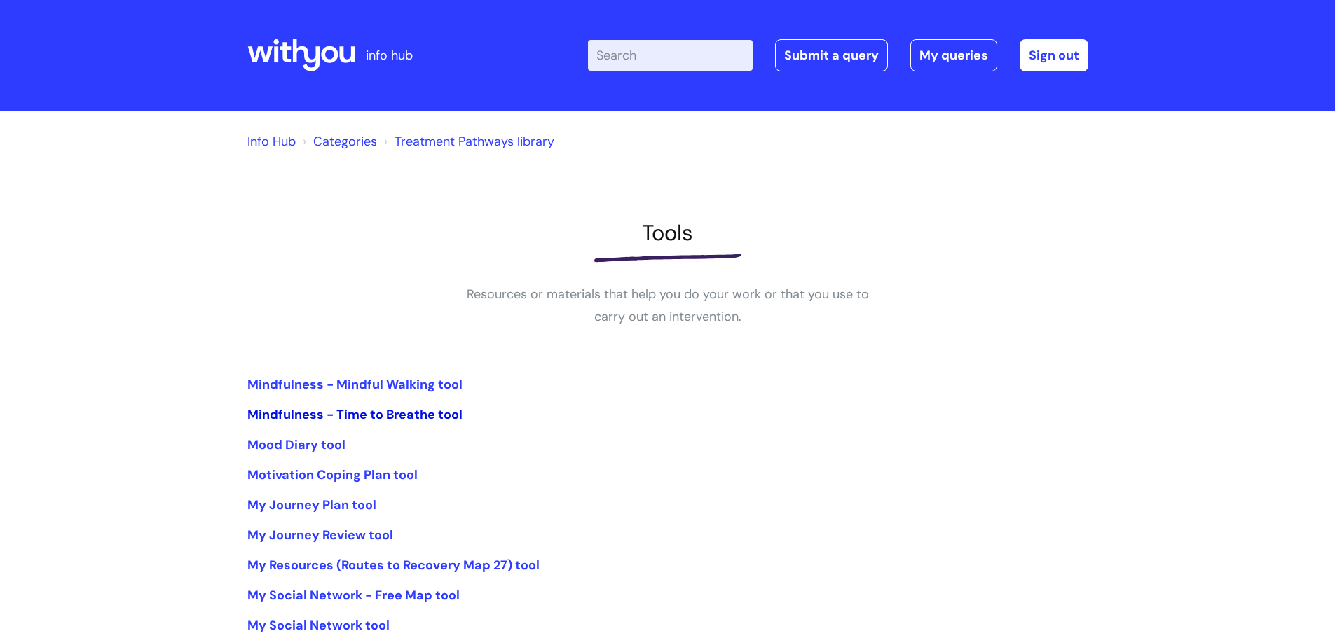
click at [404, 418] on link "Mindfulness - Time to Breathe tool" at bounding box center [354, 414] width 215 height 17
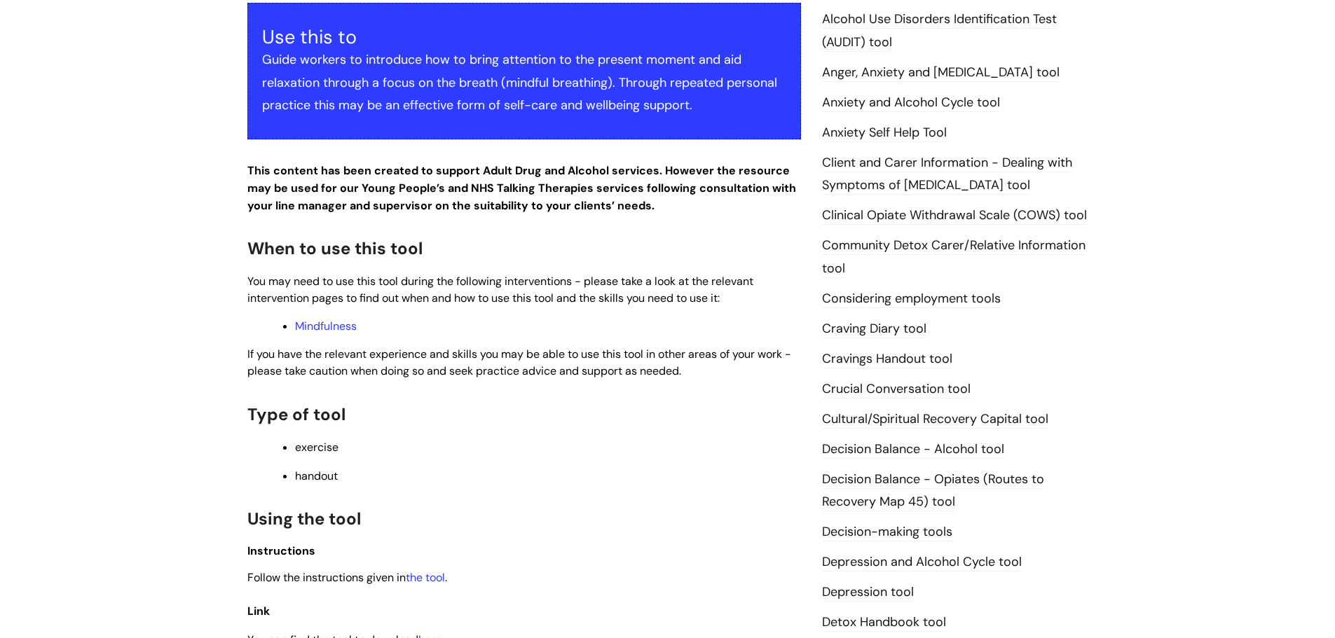
scroll to position [298, 0]
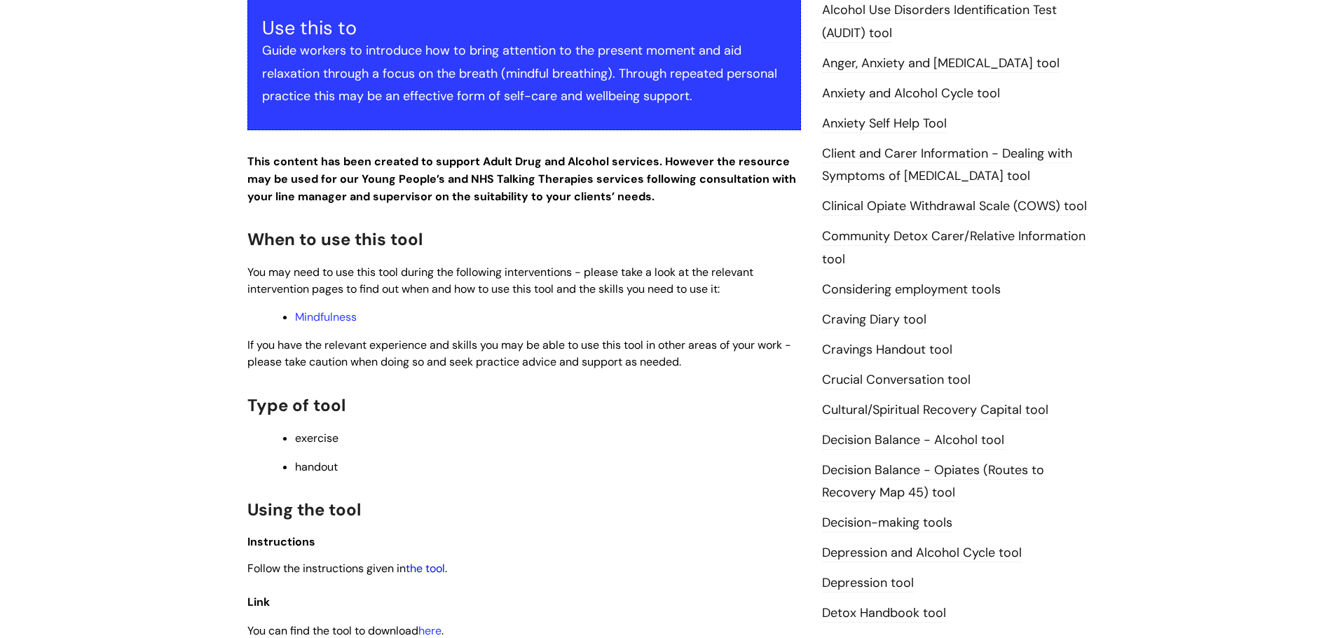
click at [432, 570] on link "the tool" at bounding box center [425, 568] width 39 height 15
